Goal: Transaction & Acquisition: Purchase product/service

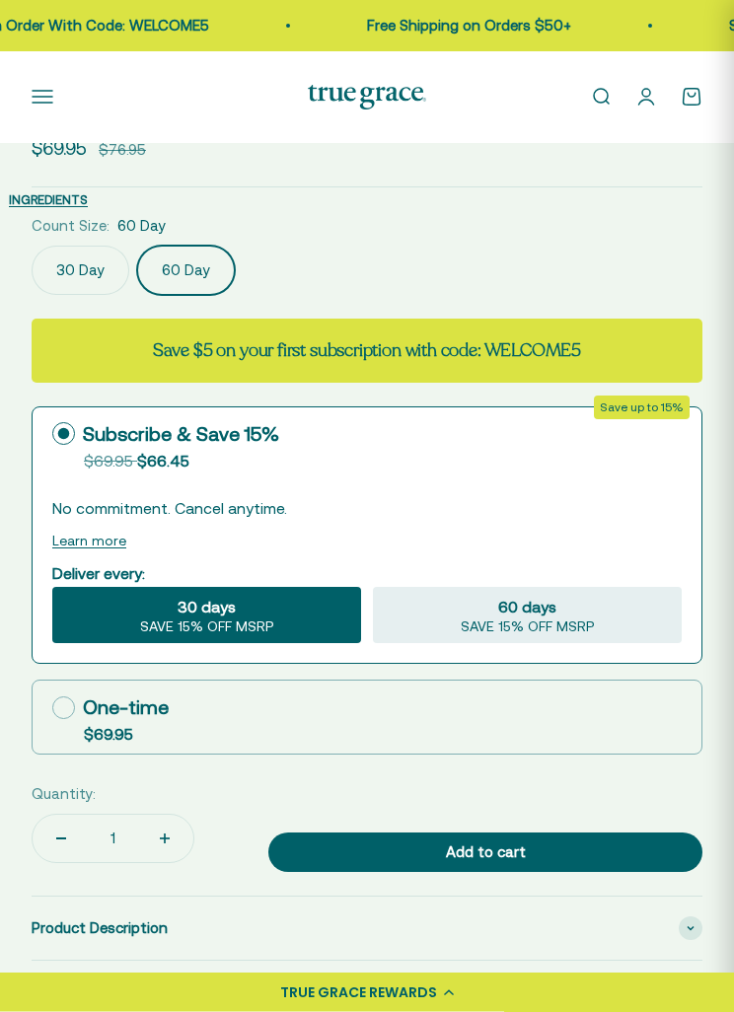
scroll to position [874, 0]
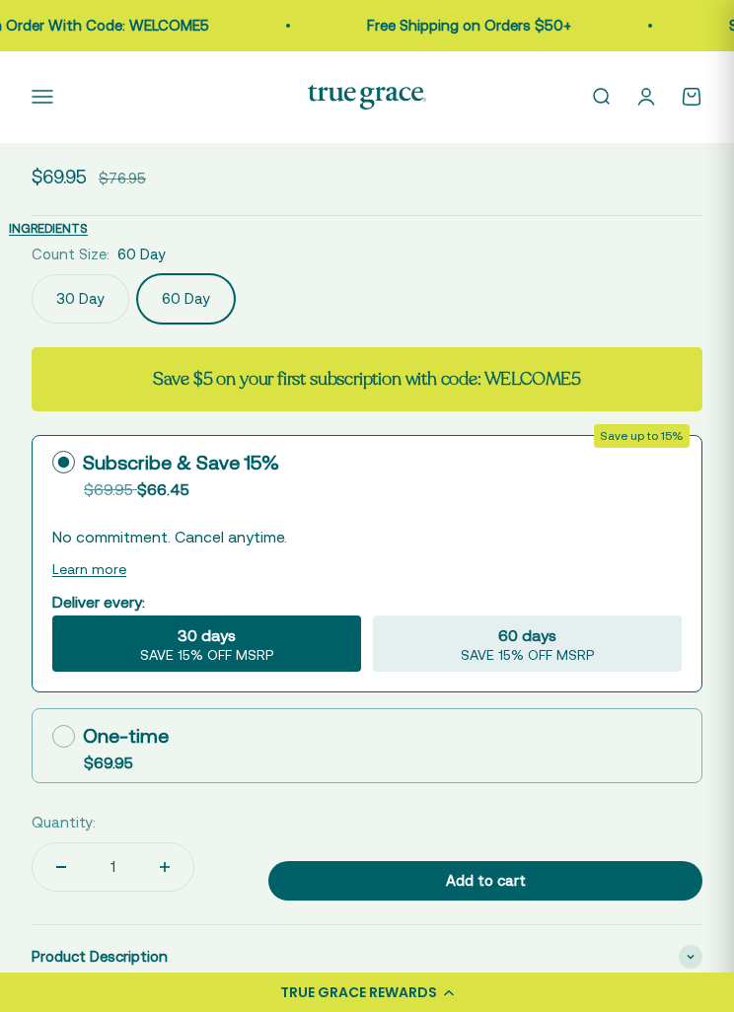
click at [45, 746] on label "One-time $69.95" at bounding box center [367, 745] width 669 height 73
click at [51, 737] on input "One-time $69.95" at bounding box center [51, 736] width 1 height 1
radio input "true"
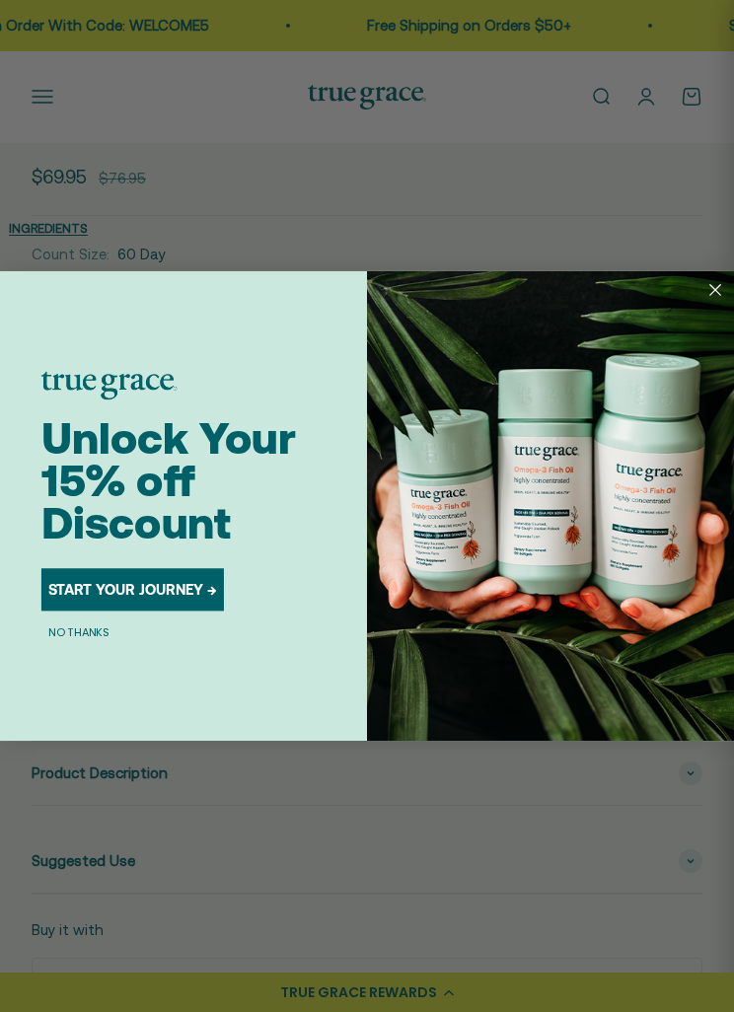
click at [707, 303] on icon "Close dialog" at bounding box center [715, 290] width 26 height 26
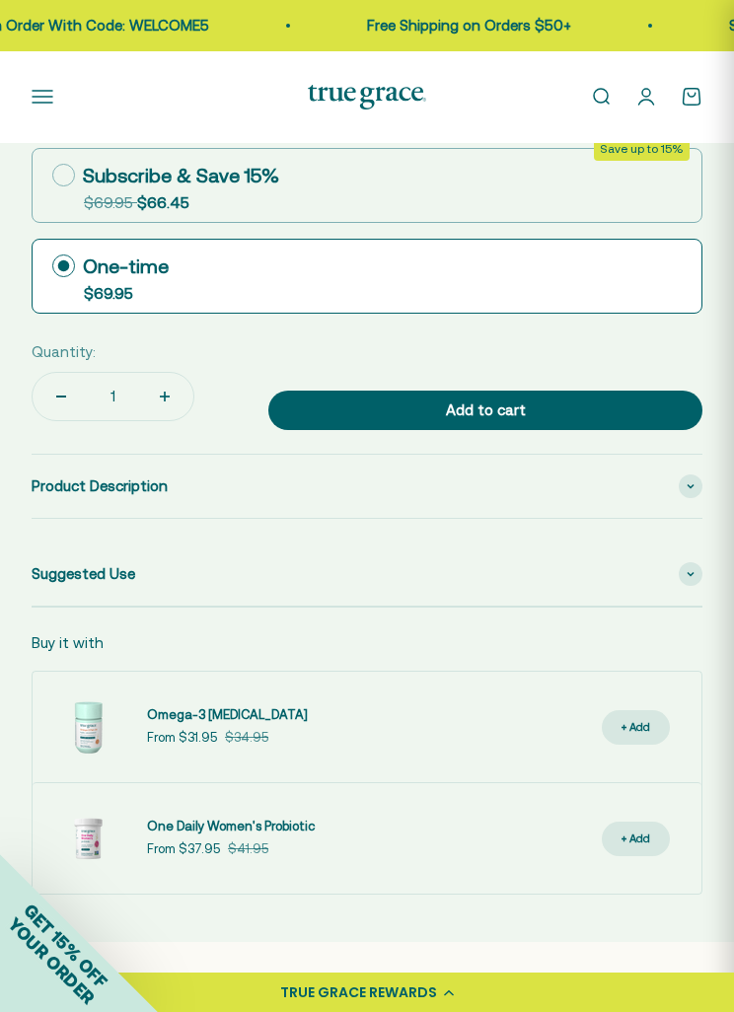
scroll to position [1126, 0]
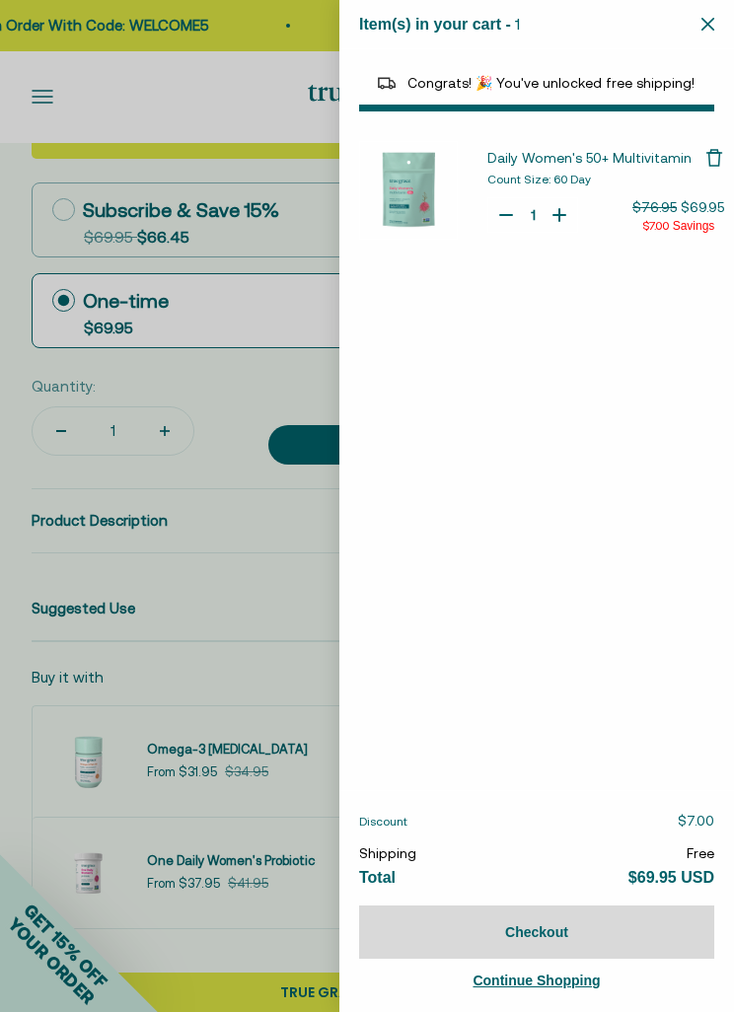
select select "44882812010710"
select select "40055698129088"
